Goal: Task Accomplishment & Management: Manage account settings

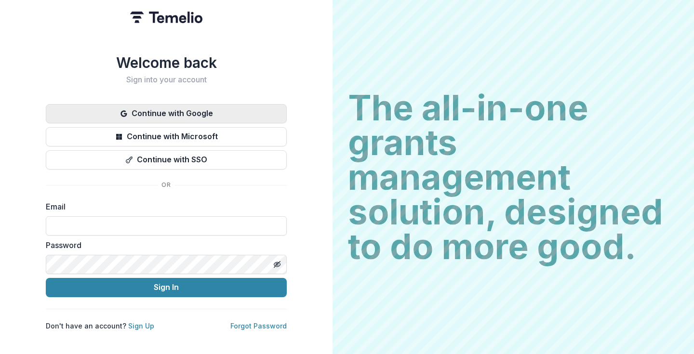
click at [193, 110] on button "Continue with Google" at bounding box center [166, 113] width 241 height 19
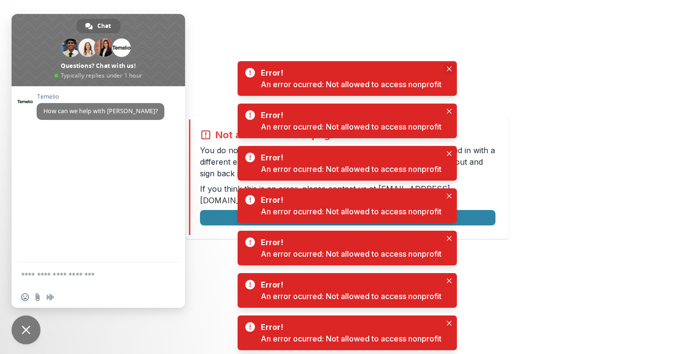
click at [451, 67] on icon "Close" at bounding box center [449, 68] width 5 height 5
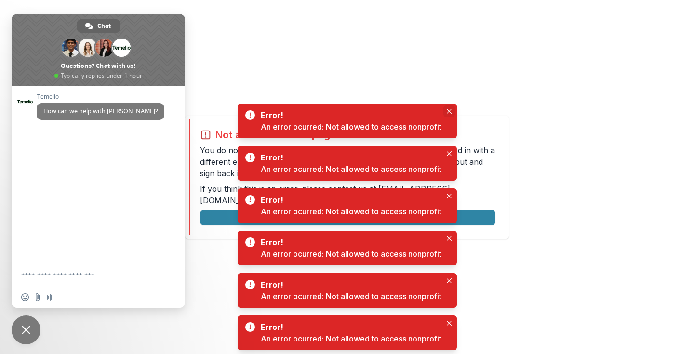
click at [448, 109] on icon "Close" at bounding box center [449, 111] width 5 height 5
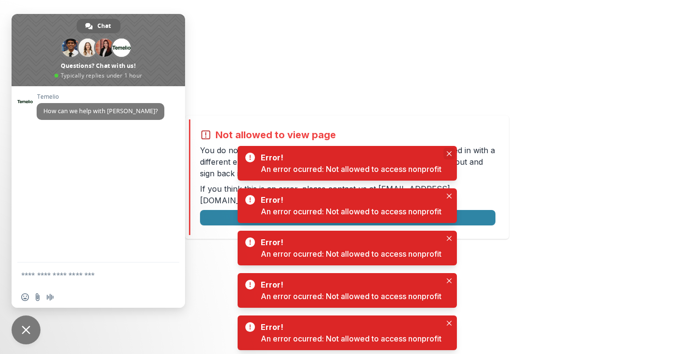
click at [448, 154] on icon "Close" at bounding box center [449, 153] width 5 height 5
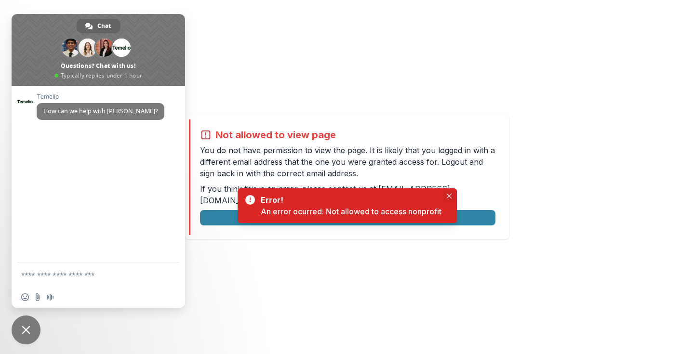
click at [451, 198] on icon "Close" at bounding box center [449, 196] width 5 height 5
